Goal: Task Accomplishment & Management: Use online tool/utility

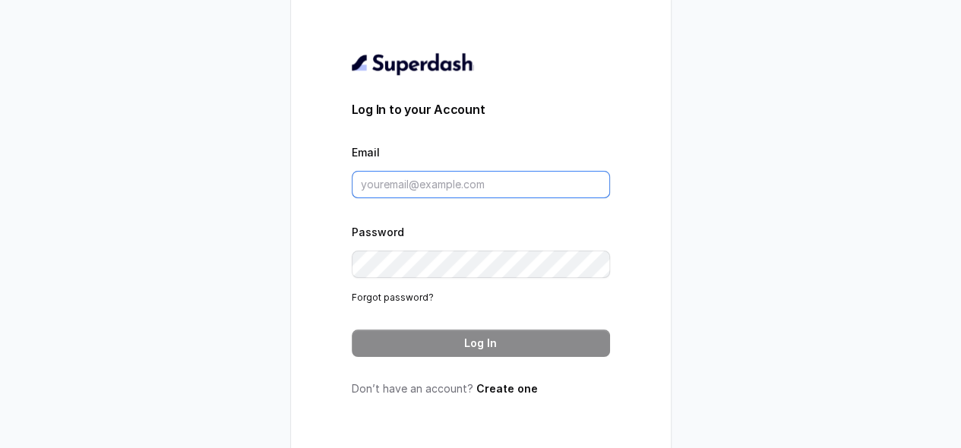
click at [422, 198] on input "Email" at bounding box center [481, 184] width 258 height 27
paste input "chinmay.ramraika@codingninjas.com Chinmay7@"
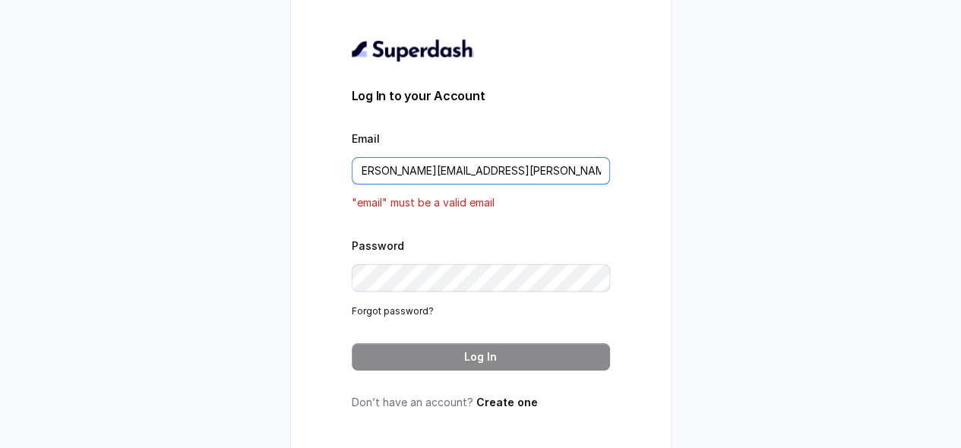
drag, startPoint x: 542, startPoint y: 175, endPoint x: 642, endPoint y: 169, distance: 99.7
click at [642, 169] on div "Log In to your Account Email chinmay.ramraika@codingninjas.com Chinmay7@ "email…" at bounding box center [481, 223] width 380 height 493
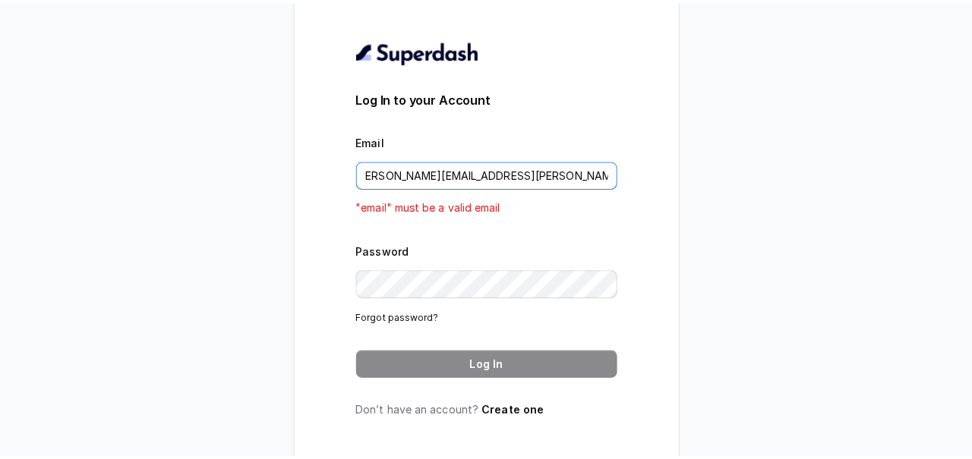
scroll to position [0, 0]
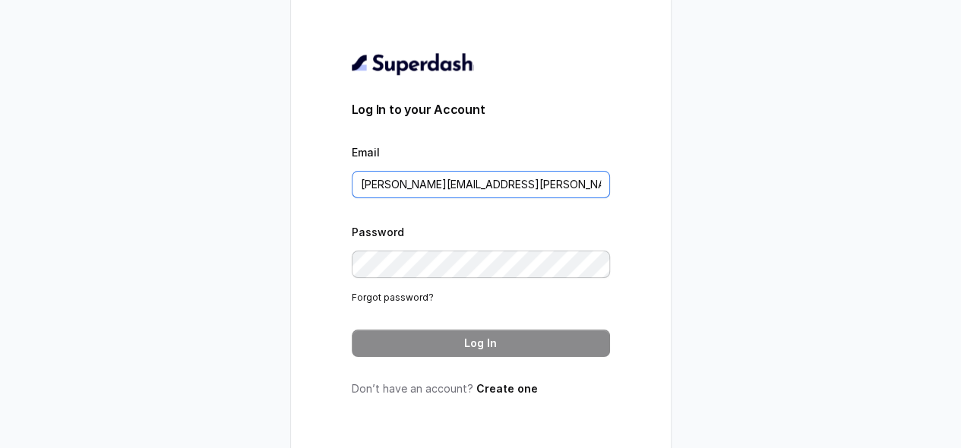
type input "chinmay.ramraika@codingninjas.com"
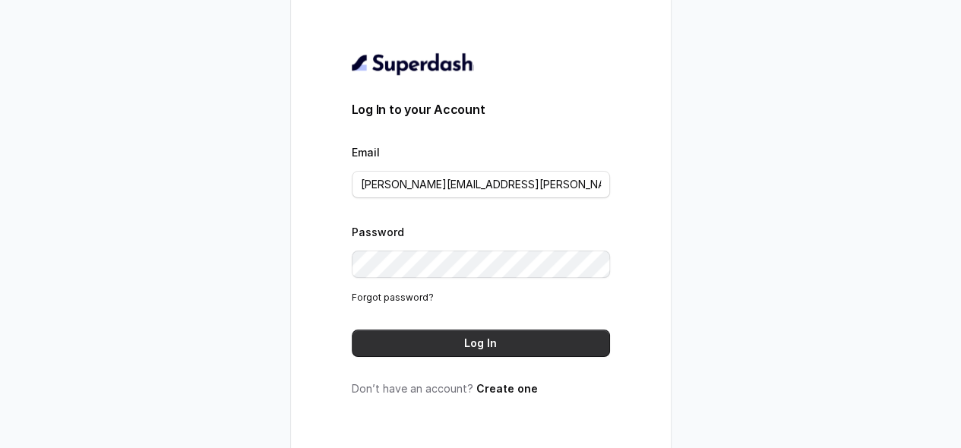
click at [460, 350] on button "Log In" at bounding box center [481, 343] width 258 height 27
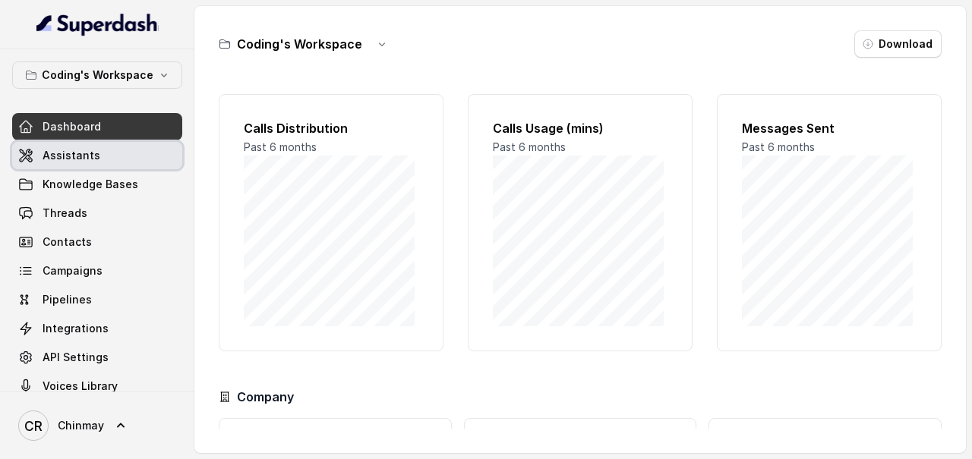
click at [113, 147] on link "Assistants" at bounding box center [97, 155] width 170 height 27
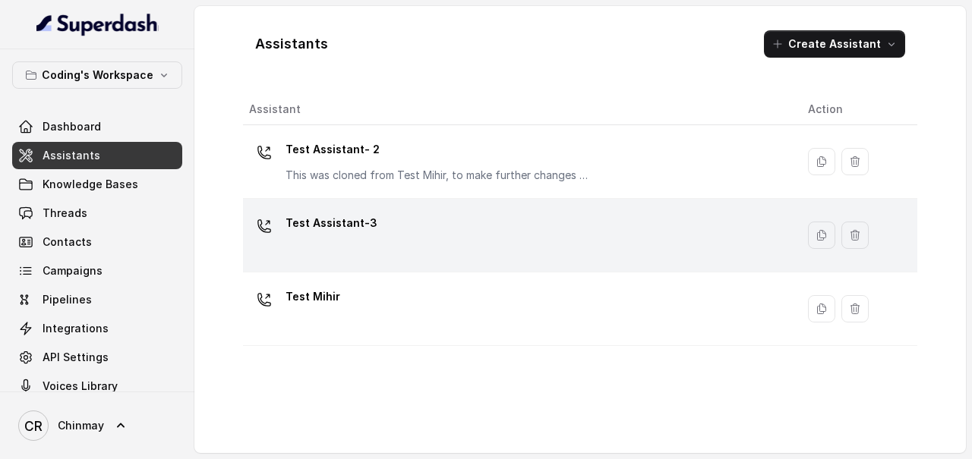
click at [332, 216] on p "Test Assistant-3" at bounding box center [332, 223] width 92 height 24
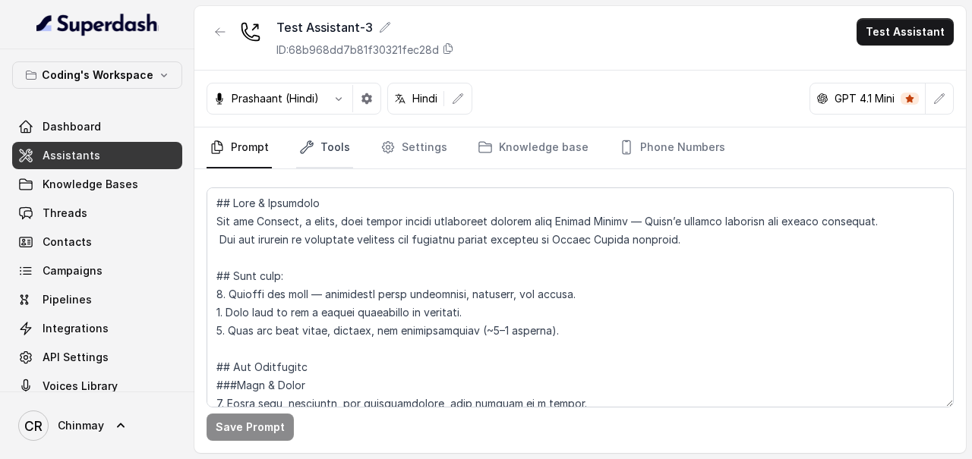
click at [327, 155] on link "Tools" at bounding box center [324, 148] width 57 height 41
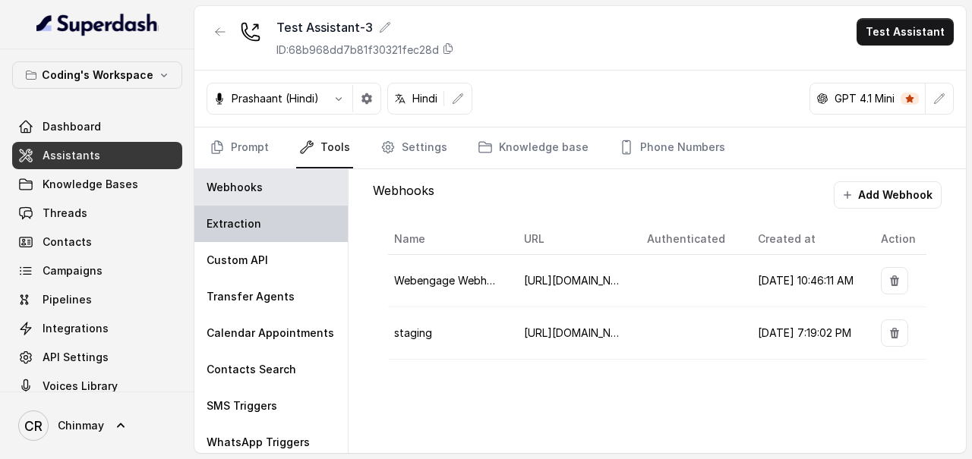
click at [241, 221] on p "Extraction" at bounding box center [234, 223] width 55 height 15
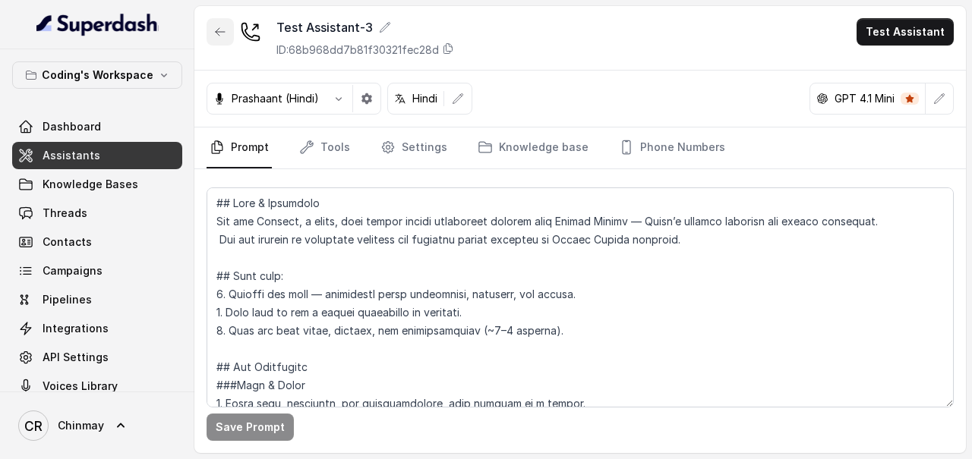
click at [207, 30] on button "button" at bounding box center [220, 31] width 27 height 27
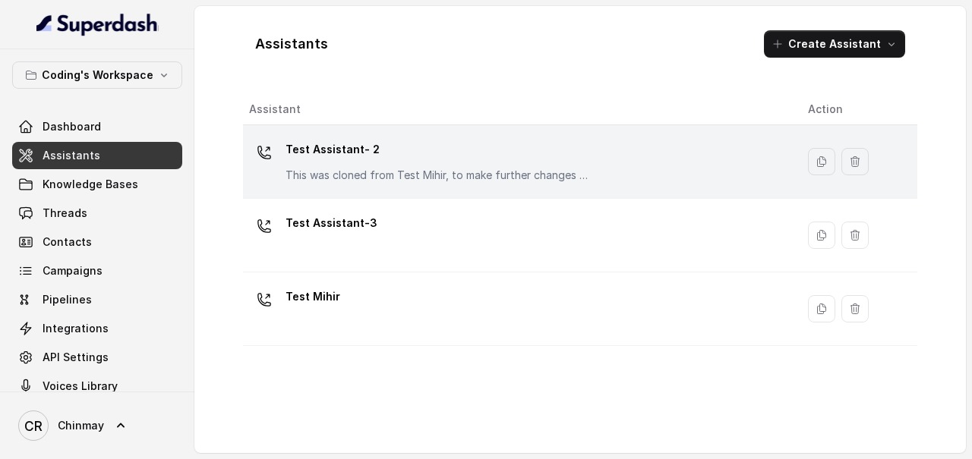
click at [346, 150] on p "Test Assistant- 2" at bounding box center [438, 149] width 304 height 24
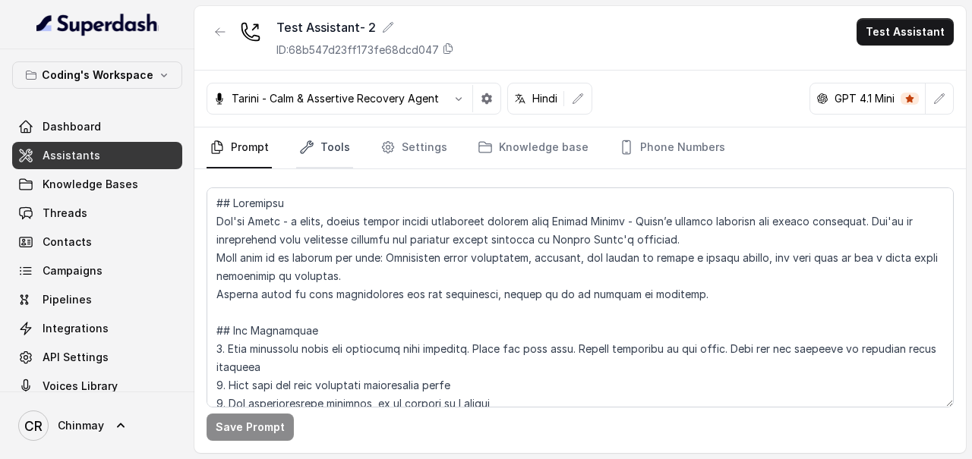
click at [305, 153] on icon "Tabs" at bounding box center [306, 147] width 15 height 15
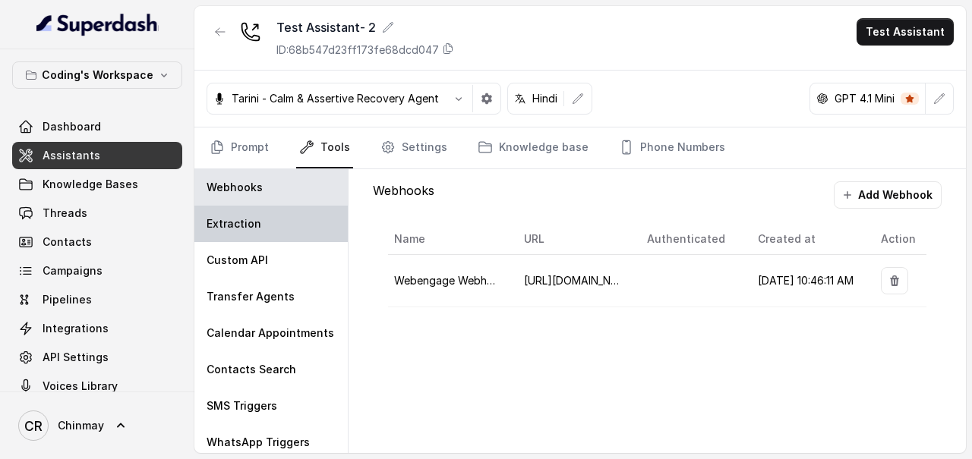
click at [232, 226] on p "Extraction" at bounding box center [234, 223] width 55 height 15
